Goal: Information Seeking & Learning: Learn about a topic

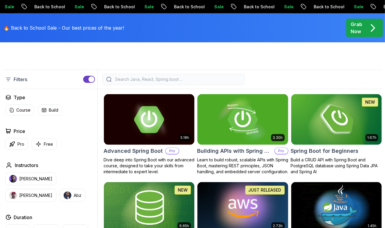
scroll to position [127, 0]
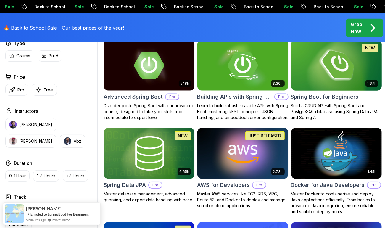
scroll to position [185, 0]
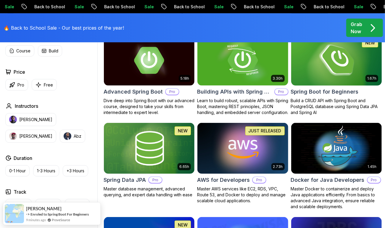
click at [340, 62] on img at bounding box center [336, 60] width 95 height 53
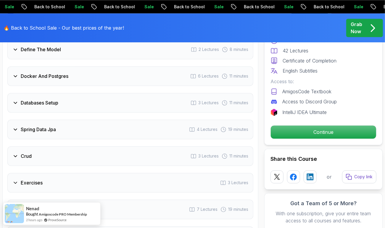
scroll to position [839, 0]
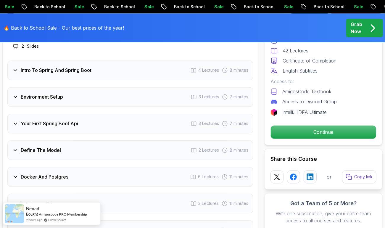
click at [52, 149] on h3 "Define The Model" at bounding box center [41, 149] width 40 height 7
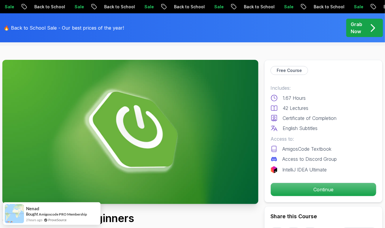
scroll to position [0, 0]
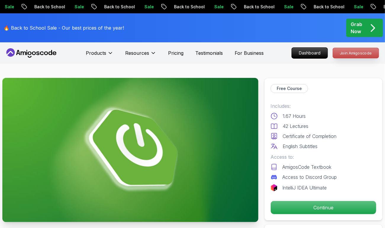
click at [352, 52] on p "Join Amigoscode" at bounding box center [356, 53] width 46 height 10
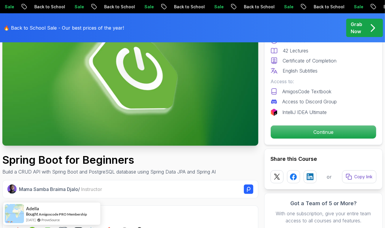
scroll to position [94, 0]
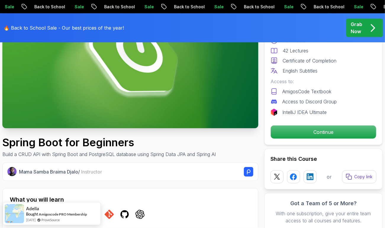
click at [316, 143] on div "Free Course Includes: 1.67 Hours 42 Lectures Certificate of Completion English …" at bounding box center [323, 73] width 118 height 143
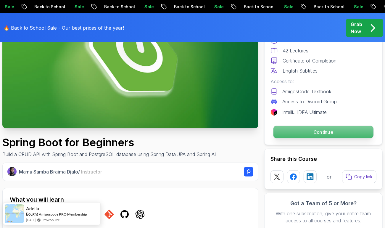
click at [314, 134] on p "Continue" at bounding box center [323, 132] width 100 height 12
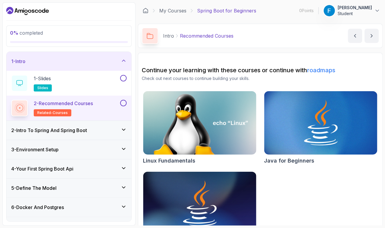
click at [68, 132] on h3 "2 - Intro To Spring And Spring Boot" at bounding box center [49, 130] width 76 height 7
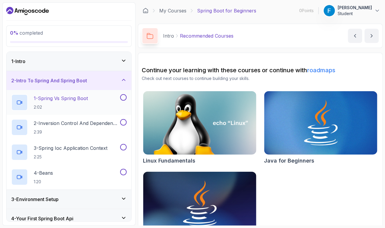
click at [69, 96] on p "1 - Spring Vs Spring Boot" at bounding box center [61, 98] width 54 height 7
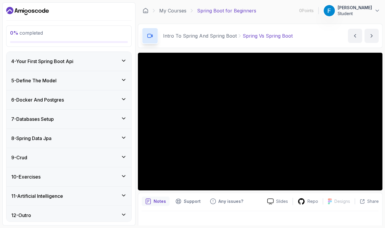
scroll to position [158, 0]
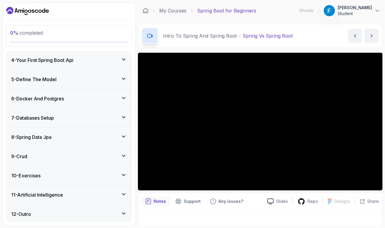
click at [101, 136] on div "8 - Spring Data Jpa" at bounding box center [68, 136] width 115 height 7
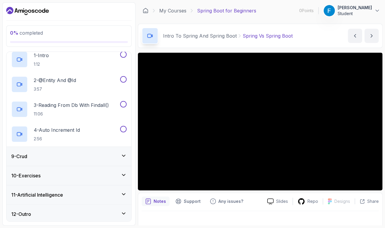
click at [96, 154] on div "9 - Crud" at bounding box center [68, 156] width 115 height 7
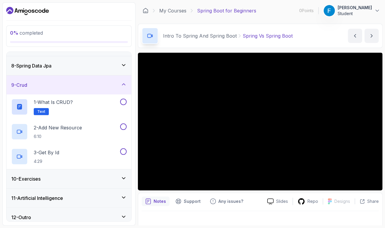
scroll to position [133, 0]
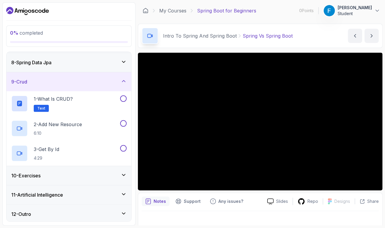
click at [87, 174] on div "10 - Exercises" at bounding box center [68, 175] width 115 height 7
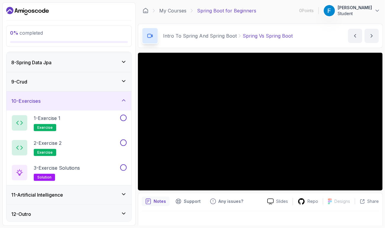
click at [89, 194] on div "11 - Artificial Intelligence" at bounding box center [68, 194] width 115 height 7
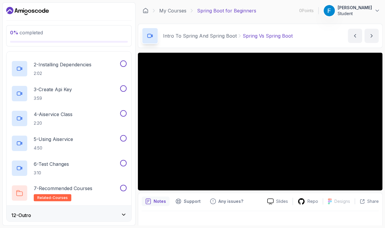
scroll to position [233, 0]
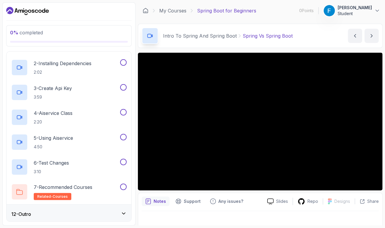
click at [87, 207] on div "12 - Outro" at bounding box center [69, 213] width 125 height 19
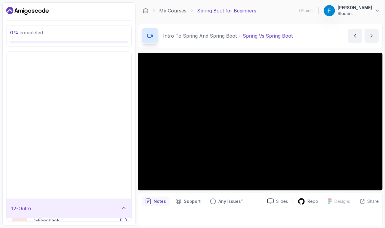
scroll to position [59, 0]
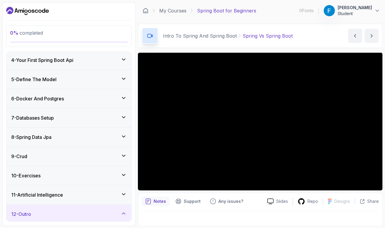
click at [85, 212] on div "12 - Outro" at bounding box center [68, 213] width 115 height 7
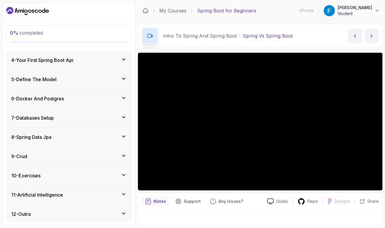
click at [85, 212] on div "12 - Outro" at bounding box center [68, 213] width 115 height 7
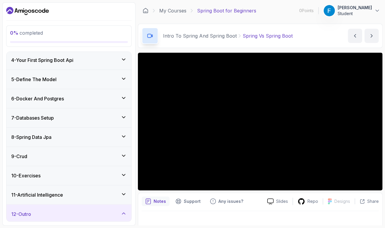
click at [85, 196] on div "11 - Artificial Intelligence" at bounding box center [68, 194] width 115 height 7
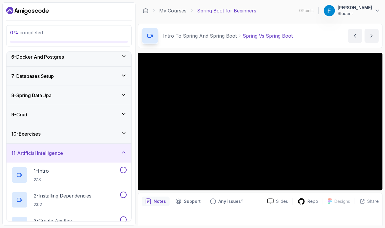
click at [85, 158] on div "11 - Artificial Intelligence" at bounding box center [69, 152] width 125 height 19
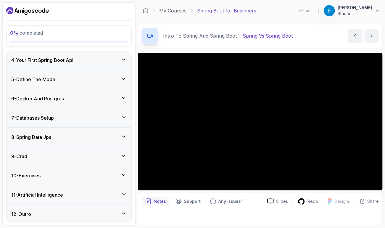
scroll to position [0, 0]
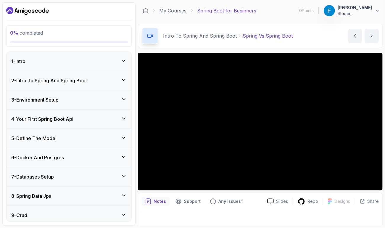
click at [75, 99] on div "3 - Environment Setup" at bounding box center [68, 99] width 115 height 7
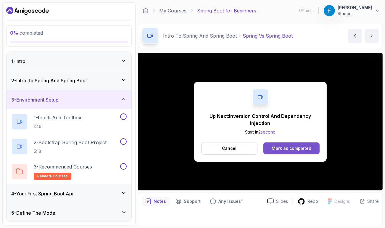
click at [298, 150] on div "Mark as completed" at bounding box center [292, 148] width 40 height 6
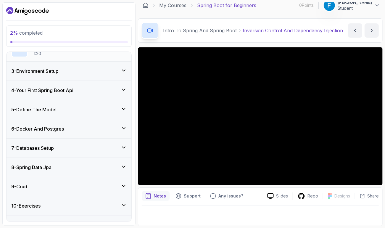
scroll to position [133, 0]
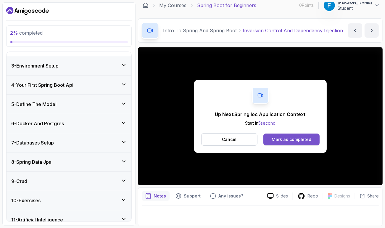
click at [294, 138] on div "Mark as completed" at bounding box center [292, 139] width 40 height 6
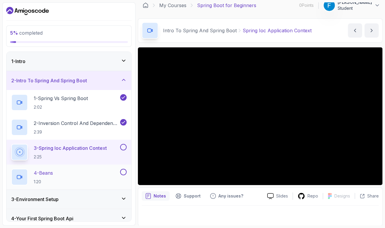
scroll to position [158, 0]
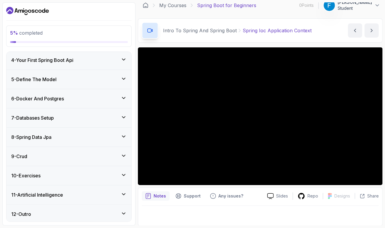
click at [82, 120] on div "7 - Databases Setup" at bounding box center [68, 117] width 115 height 7
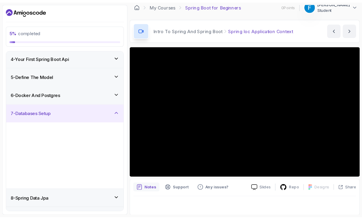
scroll to position [59, 0]
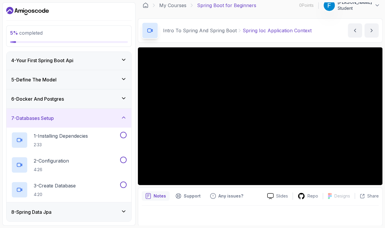
click at [67, 111] on div "7 - Databases Setup" at bounding box center [69, 118] width 125 height 19
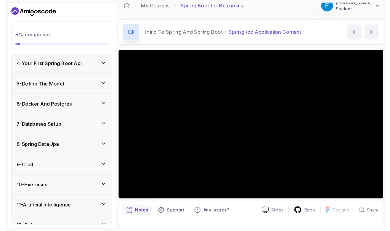
scroll to position [0, 0]
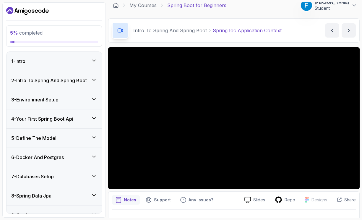
click at [62, 83] on h3 "2 - Intro To Spring And Spring Boot" at bounding box center [49, 80] width 76 height 7
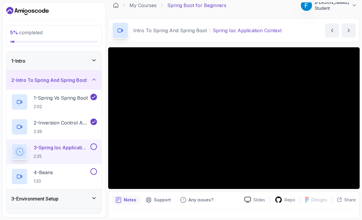
click at [287, 206] on div "Notes Support Any issues? Slides Repo Designs Design not available Share" at bounding box center [234, 210] width 252 height 39
click at [284, 201] on div "Repo" at bounding box center [285, 199] width 30 height 7
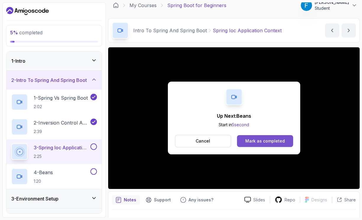
click at [250, 141] on div "Mark as completed" at bounding box center [266, 141] width 40 height 6
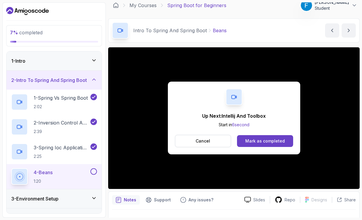
click at [249, 141] on div "Mark as completed" at bounding box center [266, 141] width 40 height 6
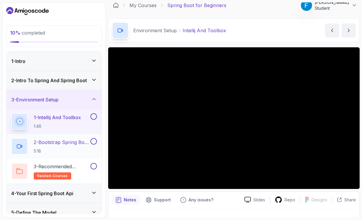
click at [53, 141] on p "2 - Bootstrap Spring Boot Project" at bounding box center [62, 142] width 56 height 7
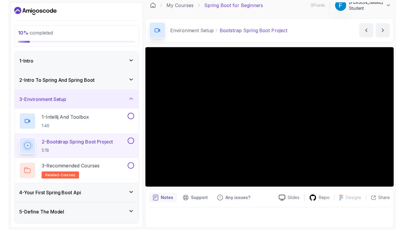
scroll to position [5, 0]
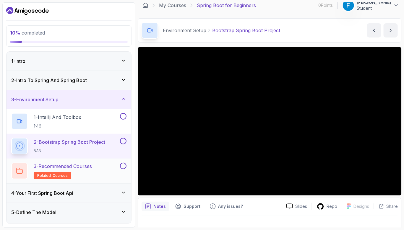
click at [92, 163] on p "3 - Recommended Courses" at bounding box center [63, 166] width 58 height 7
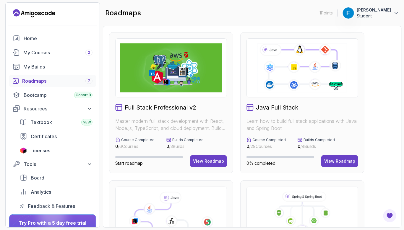
click at [183, 75] on img at bounding box center [171, 67] width 102 height 49
click at [155, 106] on h2 "Full Stack Professional v2" at bounding box center [161, 108] width 72 height 8
click at [206, 159] on div "View Roadmap" at bounding box center [208, 162] width 31 height 6
click at [200, 162] on div "View Roadmap" at bounding box center [208, 162] width 31 height 6
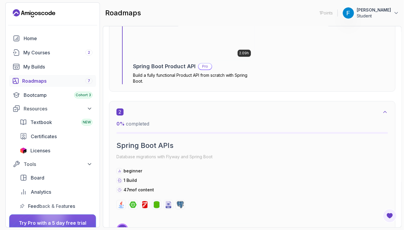
scroll to position [545, 0]
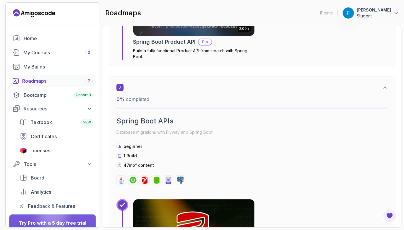
click at [173, 43] on h2 "Spring Boot Product API" at bounding box center [164, 42] width 63 height 8
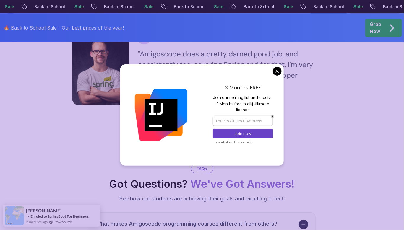
scroll to position [1396, 0]
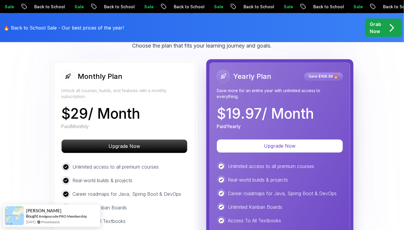
scroll to position [1042, 0]
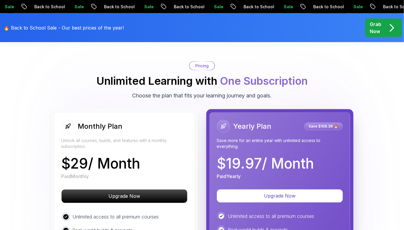
click at [204, 64] on p "Pricing" at bounding box center [202, 66] width 13 height 6
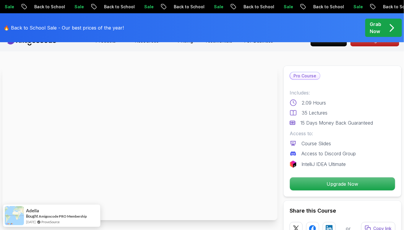
scroll to position [0, 0]
